Goal: Task Accomplishment & Management: Manage account settings

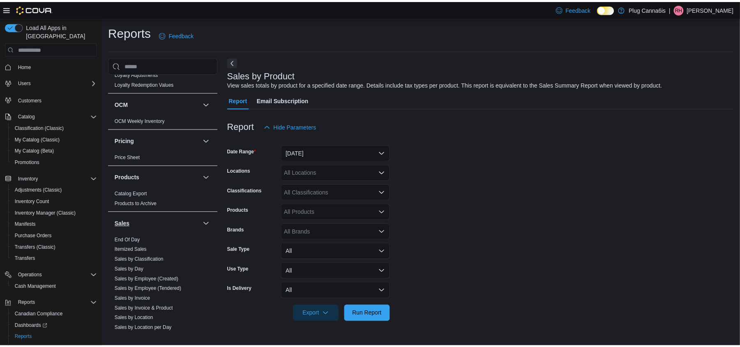
scroll to position [438, 0]
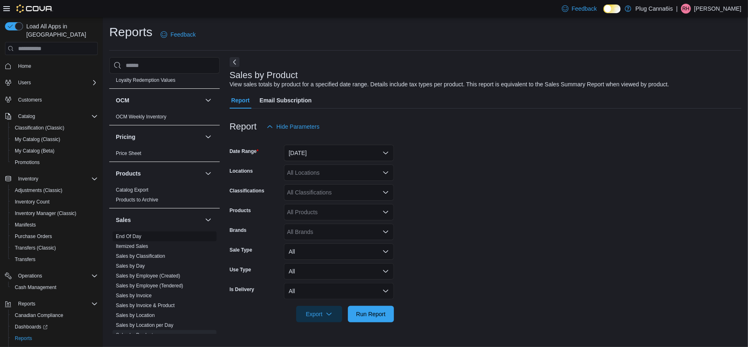
click at [127, 235] on link "End Of Day" at bounding box center [128, 236] width 25 height 6
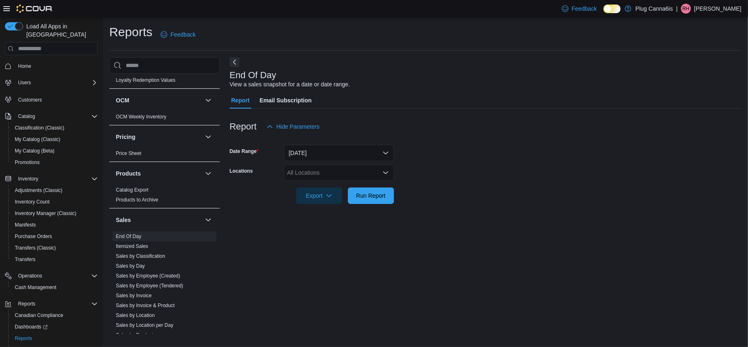
click at [386, 172] on icon "Open list of options" at bounding box center [385, 172] width 5 height 2
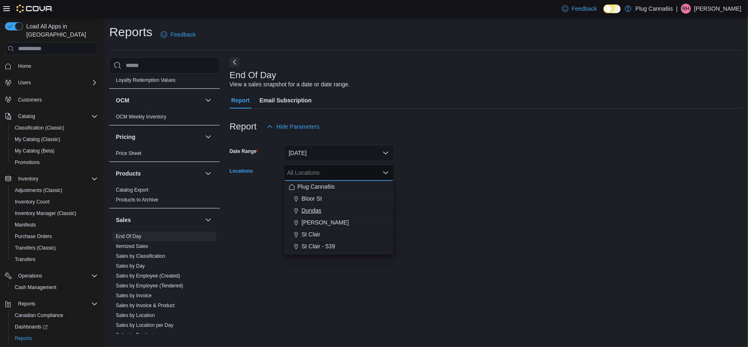
click at [305, 209] on span "Dundas" at bounding box center [311, 210] width 20 height 8
click at [460, 163] on form "Date Range [DATE] Locations Dundas Combo box. Selected. [GEOGRAPHIC_DATA]. Pres…" at bounding box center [486, 169] width 512 height 69
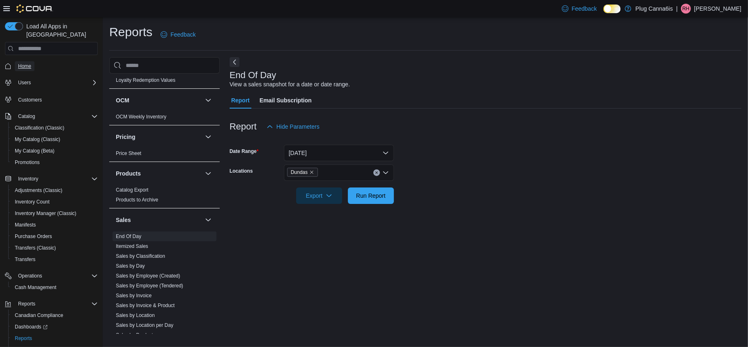
click at [18, 63] on span "Home" at bounding box center [24, 66] width 13 height 7
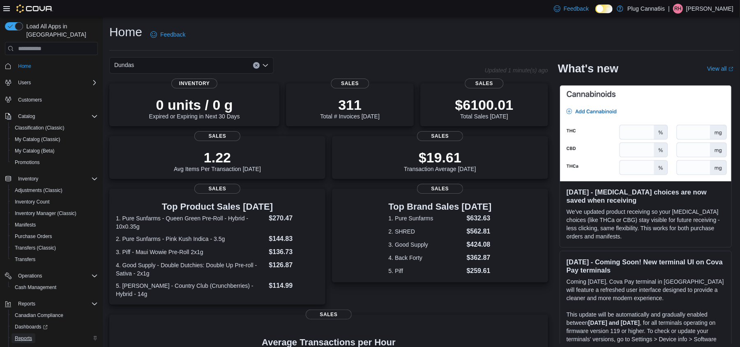
click at [23, 333] on span "Reports" at bounding box center [23, 338] width 17 height 10
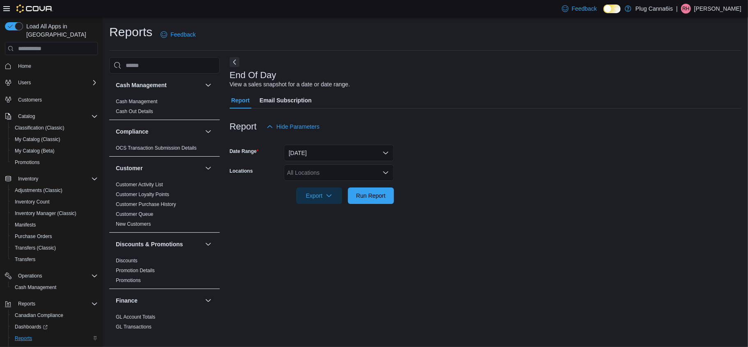
click at [342, 177] on div "All Locations" at bounding box center [339, 172] width 110 height 16
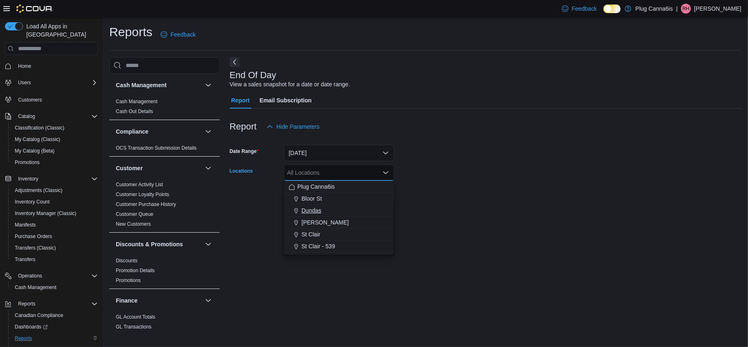
click at [302, 206] on span "Dundas" at bounding box center [311, 210] width 20 height 8
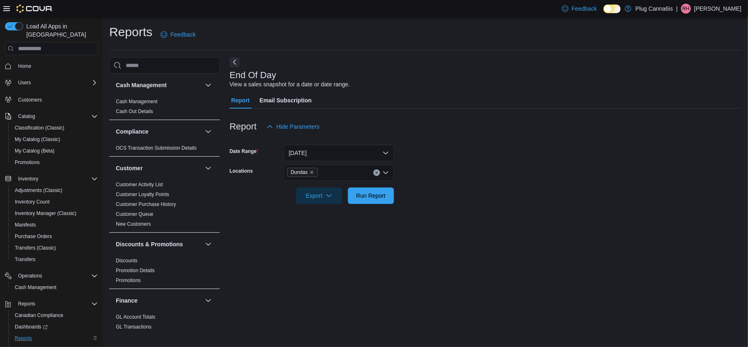
click at [459, 166] on form "Date Range [DATE] Locations Dundas Export Run Report" at bounding box center [486, 169] width 512 height 69
click at [373, 199] on span "Run Report" at bounding box center [371, 195] width 30 height 8
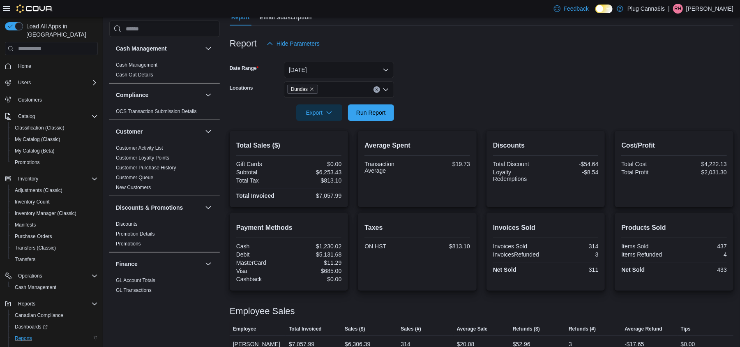
scroll to position [96, 0]
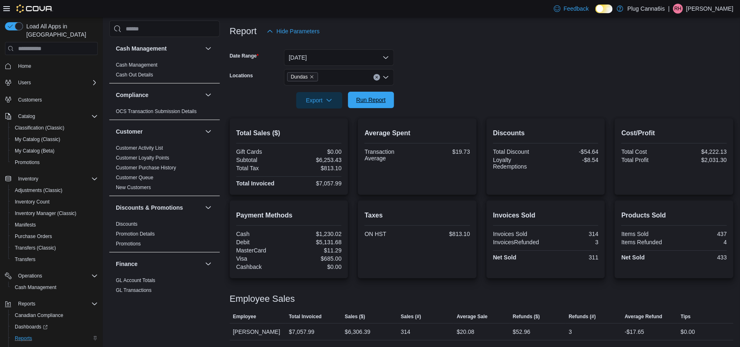
click at [373, 92] on span "Run Report" at bounding box center [371, 100] width 36 height 16
click at [320, 99] on span "Export" at bounding box center [319, 100] width 36 height 16
click at [311, 131] on span "Export to Pdf" at bounding box center [320, 133] width 37 height 7
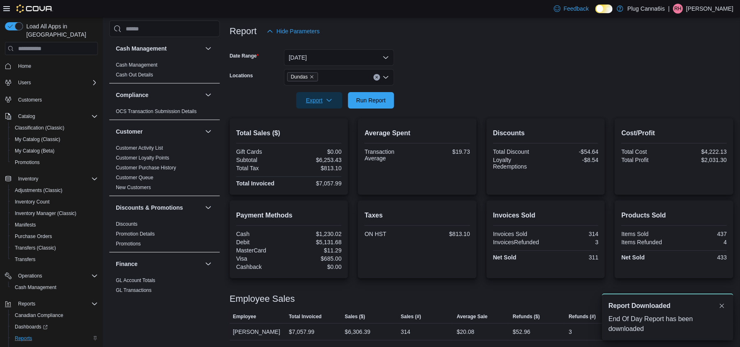
scroll to position [0, 0]
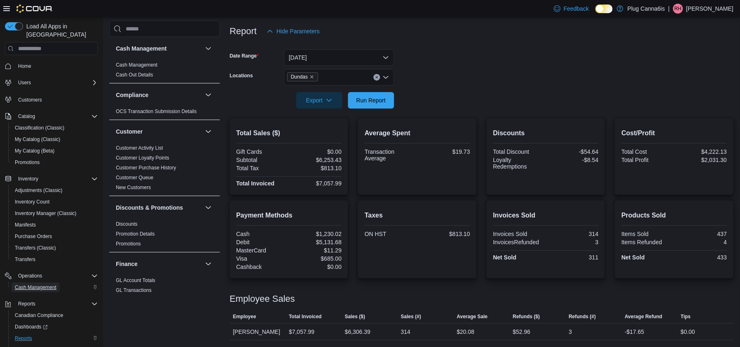
click at [48, 284] on span "Cash Management" at bounding box center [35, 287] width 41 height 7
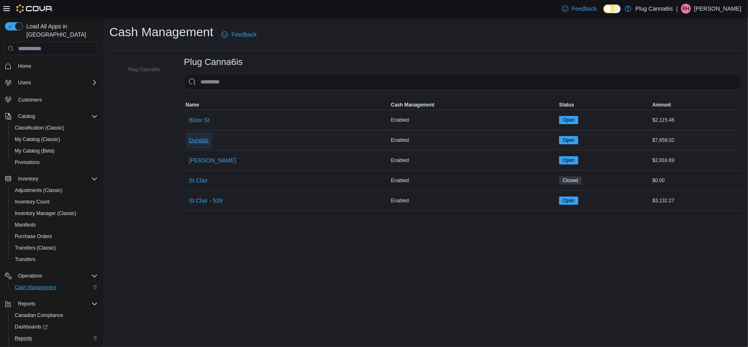
click at [201, 142] on span "Dundas" at bounding box center [199, 140] width 20 height 8
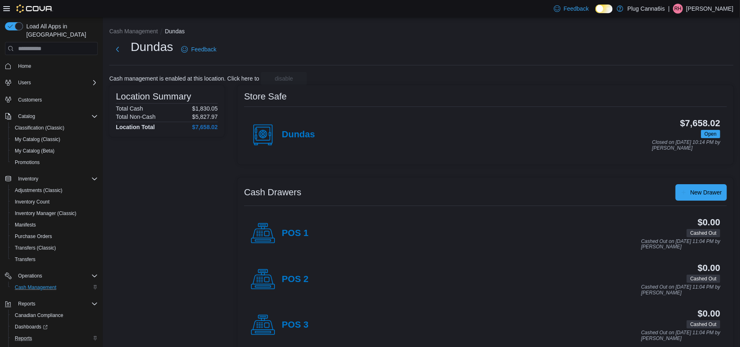
click at [315, 131] on div "$7,658.02 Open Closed on [DATE] 10:14 PM by [PERSON_NAME]" at bounding box center [517, 134] width 405 height 32
click at [290, 135] on h4 "Dundas" at bounding box center [298, 134] width 33 height 11
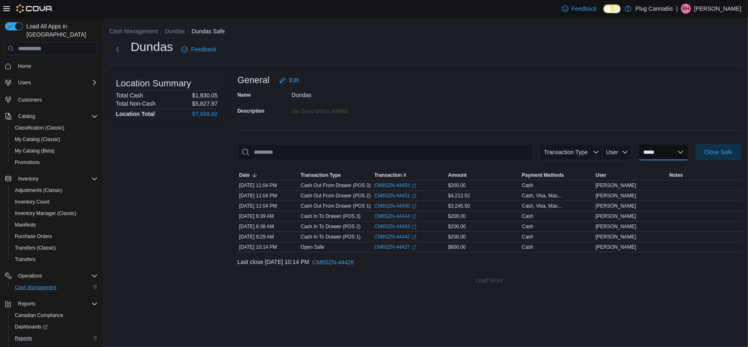
click at [665, 149] on select "**********" at bounding box center [663, 152] width 51 height 16
select select "**********"
click at [638, 144] on select "**********" at bounding box center [663, 152] width 51 height 16
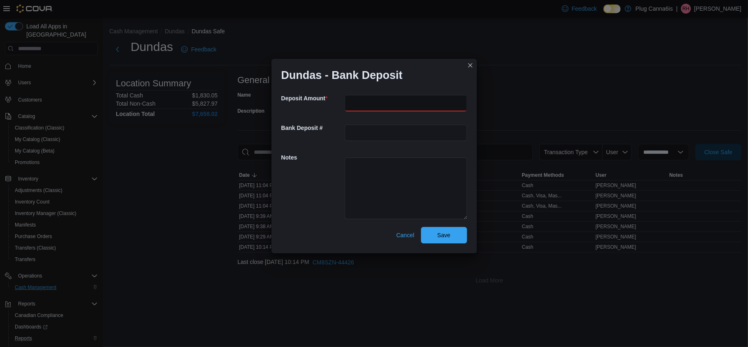
click at [363, 100] on input "number" at bounding box center [406, 103] width 122 height 16
paste input "*******"
type input "*******"
click at [455, 232] on span "Save" at bounding box center [444, 234] width 36 height 16
select select
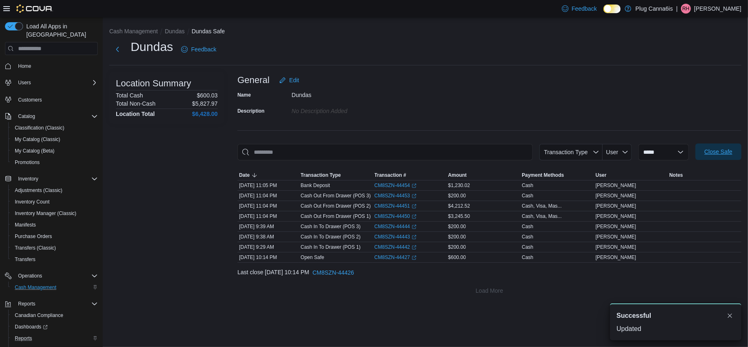
click at [713, 151] on span "Close Safe" at bounding box center [718, 151] width 28 height 8
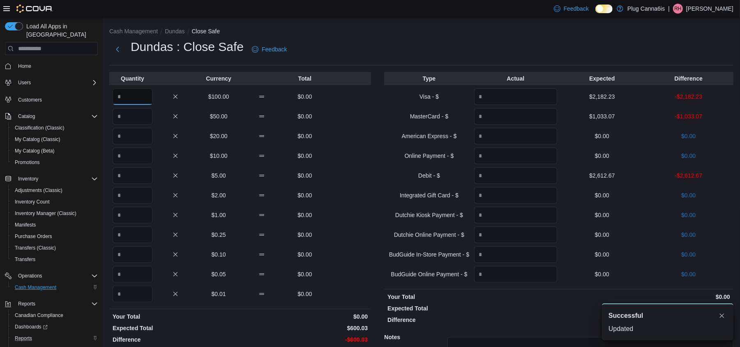
click at [134, 88] on input "Quantity" at bounding box center [133, 96] width 40 height 16
type input "*"
drag, startPoint x: 629, startPoint y: 94, endPoint x: 586, endPoint y: 94, distance: 43.5
click at [586, 94] on p "$2,182.23" at bounding box center [601, 96] width 83 height 8
copy p "$2,182.23"
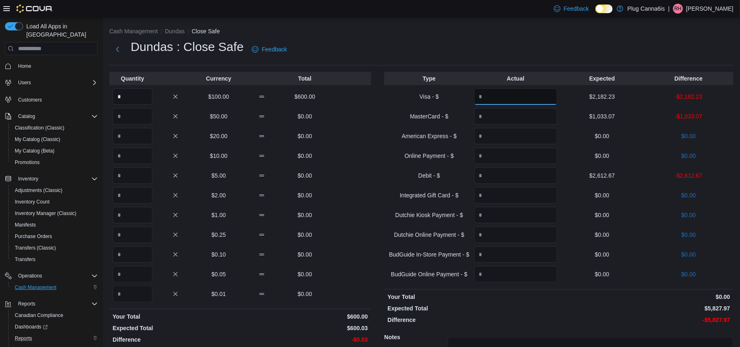
click at [524, 94] on input "Quantity" at bounding box center [515, 96] width 83 height 16
paste input "*******"
type input "*******"
drag, startPoint x: 639, startPoint y: 113, endPoint x: 587, endPoint y: 113, distance: 52.2
click at [587, 113] on p "$1,033.07" at bounding box center [601, 116] width 83 height 8
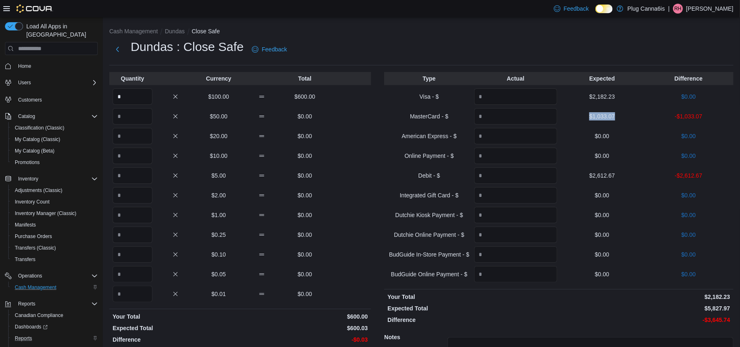
copy p "$1,033.07"
click at [529, 112] on input "Quantity" at bounding box center [515, 116] width 83 height 16
paste input "*******"
type input "*******"
drag, startPoint x: 628, startPoint y: 180, endPoint x: 587, endPoint y: 177, distance: 41.1
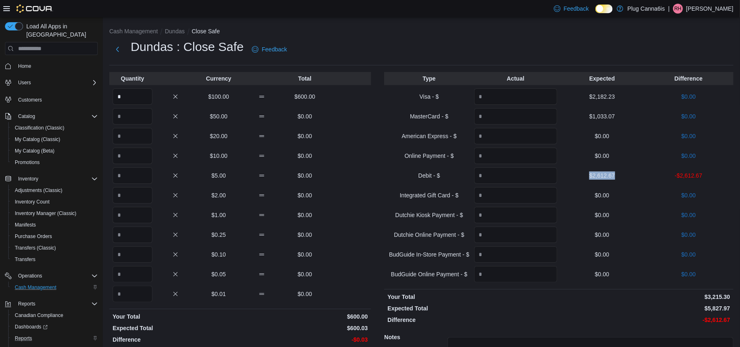
click at [587, 177] on div "Debit - $ $2,612.67 -$2,612.67" at bounding box center [558, 175] width 349 height 16
copy p "$2,612.67"
click at [526, 177] on input "Quantity" at bounding box center [515, 175] width 83 height 16
paste input "*******"
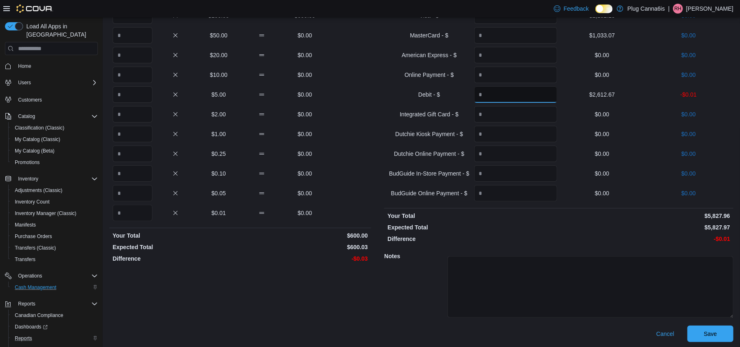
scroll to position [83, 0]
type input "*******"
click at [703, 329] on span "Save" at bounding box center [710, 331] width 36 height 16
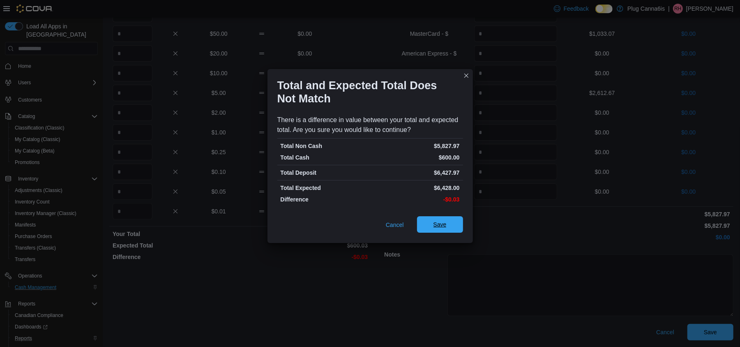
click at [452, 224] on span "Save" at bounding box center [440, 224] width 36 height 16
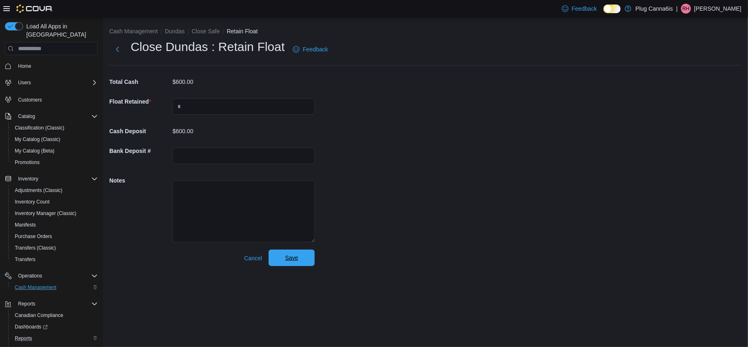
click at [309, 265] on span "Save" at bounding box center [291, 257] width 36 height 16
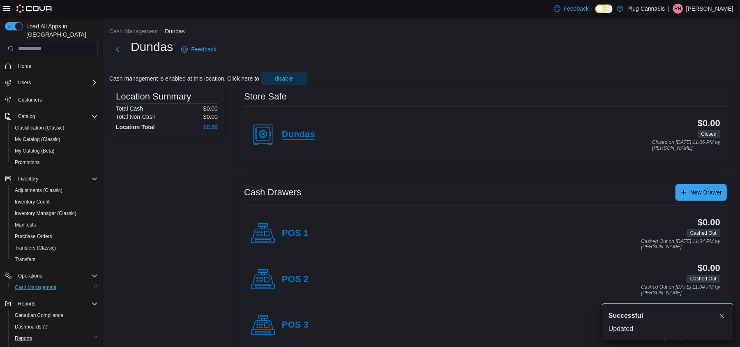
click at [301, 137] on h4 "Dundas" at bounding box center [298, 134] width 33 height 11
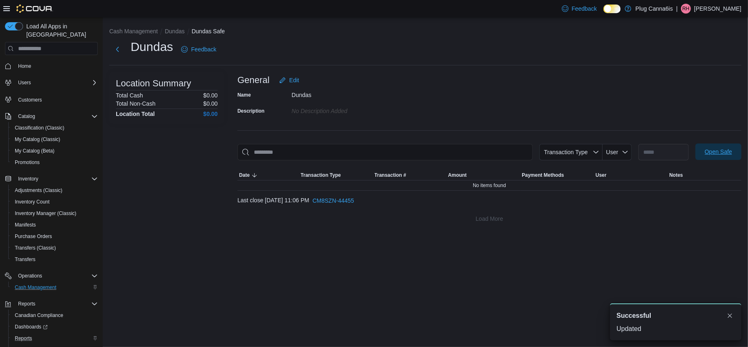
click at [720, 155] on span "Open Safe" at bounding box center [719, 151] width 28 height 8
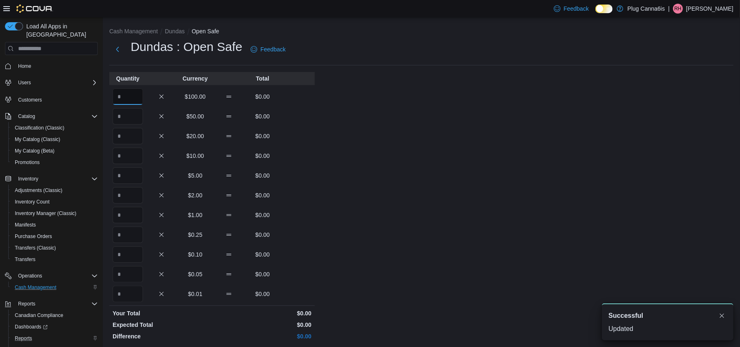
click at [140, 95] on input "Quantity" at bounding box center [128, 96] width 30 height 16
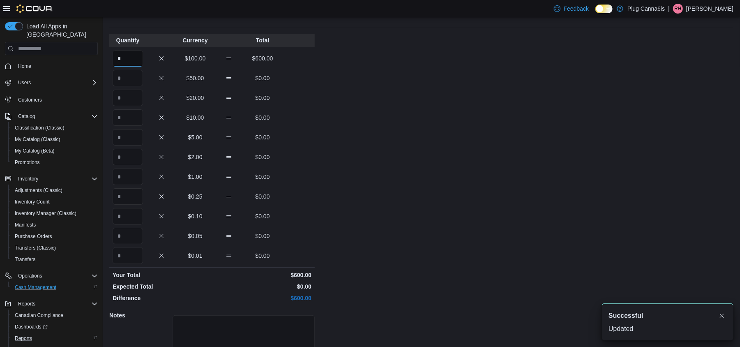
scroll to position [99, 0]
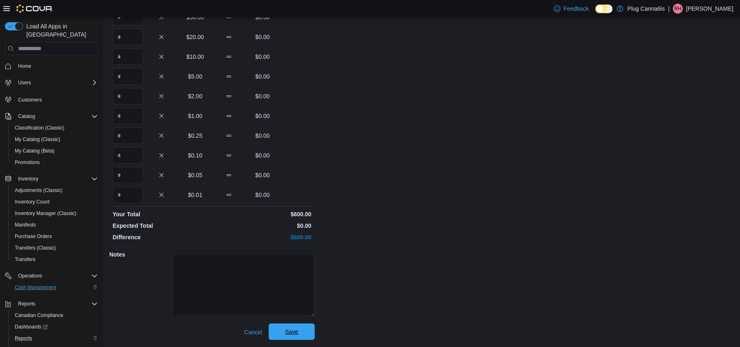
type input "*"
click at [299, 329] on span "Save" at bounding box center [291, 331] width 36 height 16
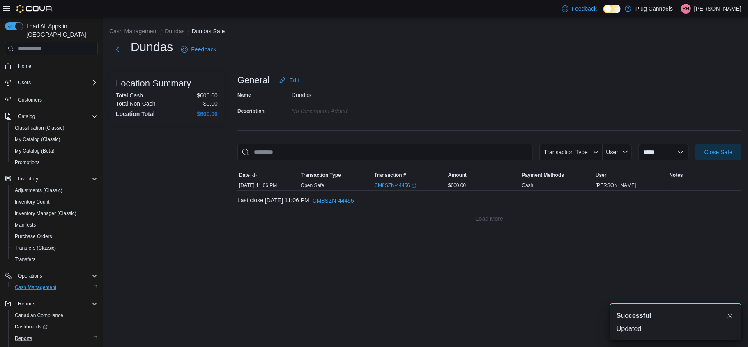
click at [703, 12] on p "[PERSON_NAME]" at bounding box center [717, 9] width 47 height 10
click at [683, 76] on span "Sign Out" at bounding box center [688, 80] width 22 height 8
